Goal: Task Accomplishment & Management: Manage account settings

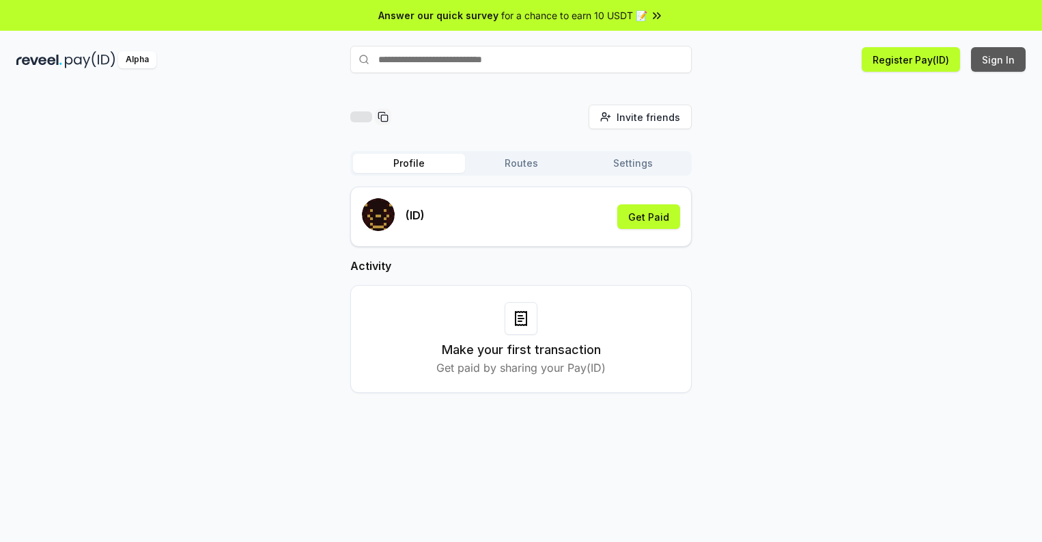
click at [999, 59] on button "Sign In" at bounding box center [998, 59] width 55 height 25
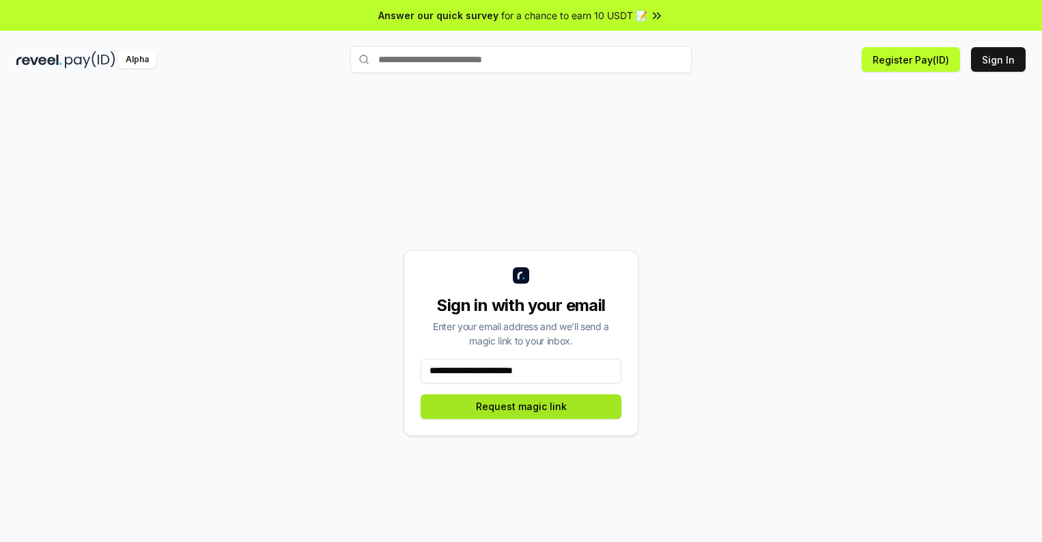
type input "**********"
click at [521, 406] on button "Request magic link" at bounding box center [521, 406] width 201 height 25
